Goal: Information Seeking & Learning: Learn about a topic

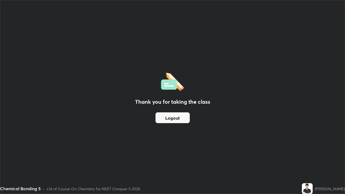
click at [208, 131] on div "Thank you for taking the class Logout" at bounding box center [172, 97] width 345 height 194
click at [204, 131] on div "Thank you for taking the class Logout" at bounding box center [172, 97] width 345 height 194
click at [180, 133] on div "Thank you for taking the class Logout" at bounding box center [172, 97] width 345 height 194
click at [177, 134] on div "Thank you for taking the class Logout" at bounding box center [172, 97] width 345 height 194
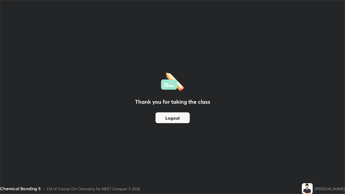
click at [132, 190] on div "L14 of Course On Chemistry for NEET Conquer 5 2026" at bounding box center [93, 189] width 93 height 6
click at [132, 188] on div "L14 of Course On Chemistry for NEET Conquer 5 2026" at bounding box center [93, 189] width 93 height 6
click at [134, 190] on div "L14 of Course On Chemistry for NEET Conquer 5 2026" at bounding box center [93, 189] width 93 height 6
click at [138, 193] on div "Chemical Bonding 5 • L14 of Course On Chemistry for NEET Conquer 5 2026" at bounding box center [150, 188] width 300 height 11
click at [169, 194] on div "Chemical Bonding 5 • L14 of Course On Chemistry for NEET Conquer 5 2026" at bounding box center [150, 188] width 300 height 11
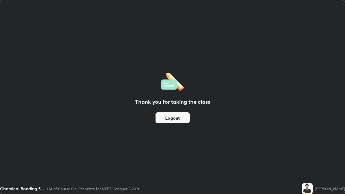
click at [152, 194] on div "Chemical Bonding 5 • L14 of Course On Chemistry for NEET Conquer 5 2026" at bounding box center [150, 188] width 300 height 11
click at [151, 194] on div "Chemical Bonding 5 • L14 of Course On Chemistry for NEET Conquer 5 2026" at bounding box center [150, 188] width 300 height 11
click at [150, 193] on div "Chemical Bonding 5 • L14 of Course On Chemistry for NEET Conquer 5 2026" at bounding box center [150, 188] width 300 height 11
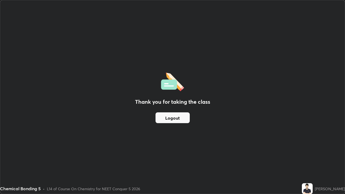
click at [147, 193] on div "Chemical Bonding 5 • L14 of Course On Chemistry for NEET Conquer 5 2026" at bounding box center [150, 188] width 300 height 11
click at [137, 189] on div "L14 of Course On Chemistry for NEET Conquer 5 2026" at bounding box center [93, 189] width 93 height 6
click at [167, 194] on div "Chemical Bonding 5 • L14 of Course On Chemistry for NEET Conquer 5 2026" at bounding box center [150, 188] width 300 height 11
click at [178, 189] on div "Chemical Bonding 5 • L14 of Course On Chemistry for NEET Conquer 5 2026" at bounding box center [150, 188] width 300 height 11
